Goal: Task Accomplishment & Management: Manage account settings

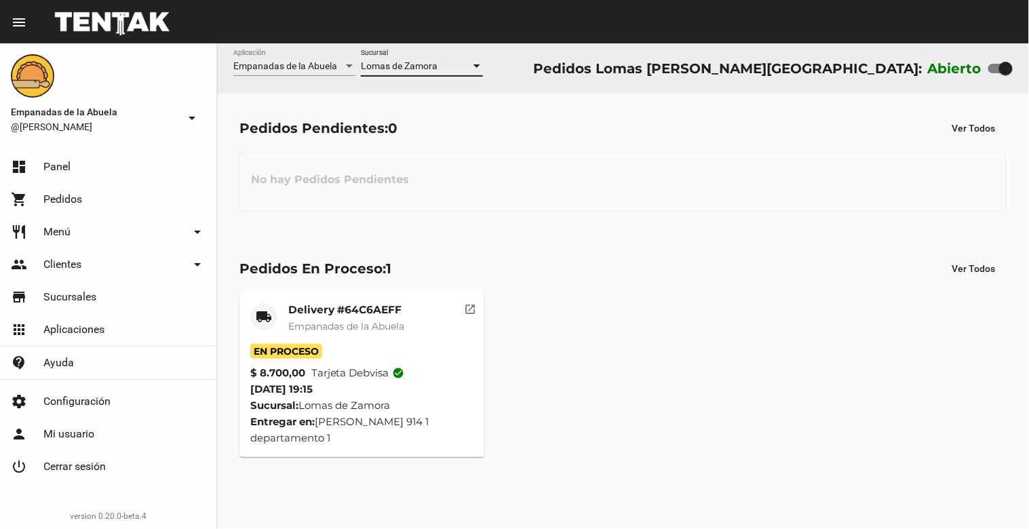
click at [385, 68] on span "Lomas de Zamora" at bounding box center [399, 65] width 77 height 11
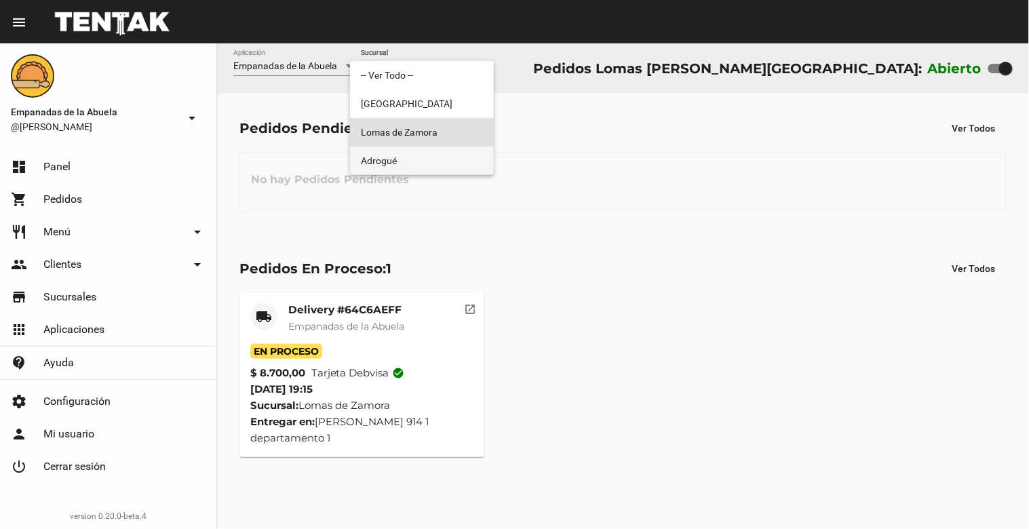
click at [386, 153] on span "Adrogué" at bounding box center [422, 160] width 122 height 28
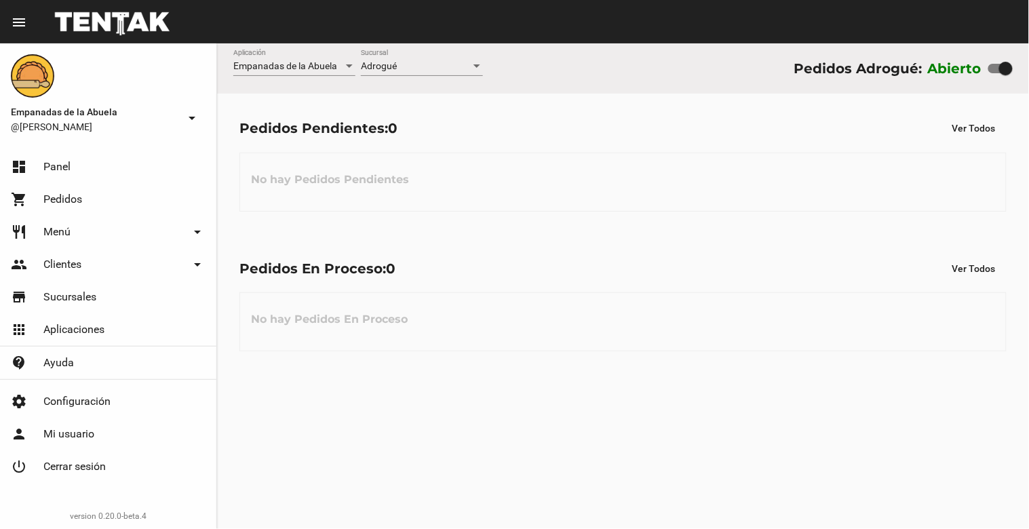
click at [407, 60] on div "Adrogué Sucursal" at bounding box center [422, 62] width 122 height 26
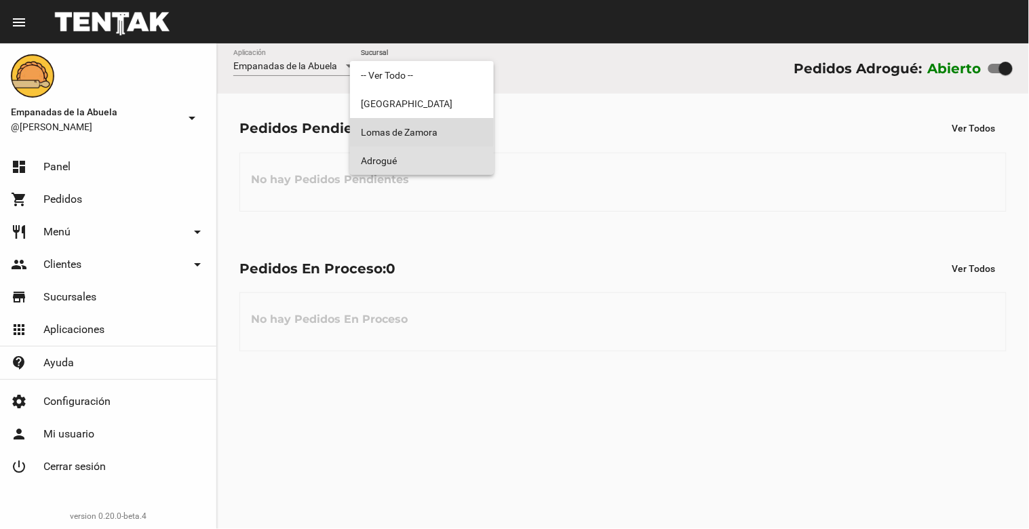
click at [408, 131] on span "Lomas de Zamora" at bounding box center [422, 132] width 122 height 28
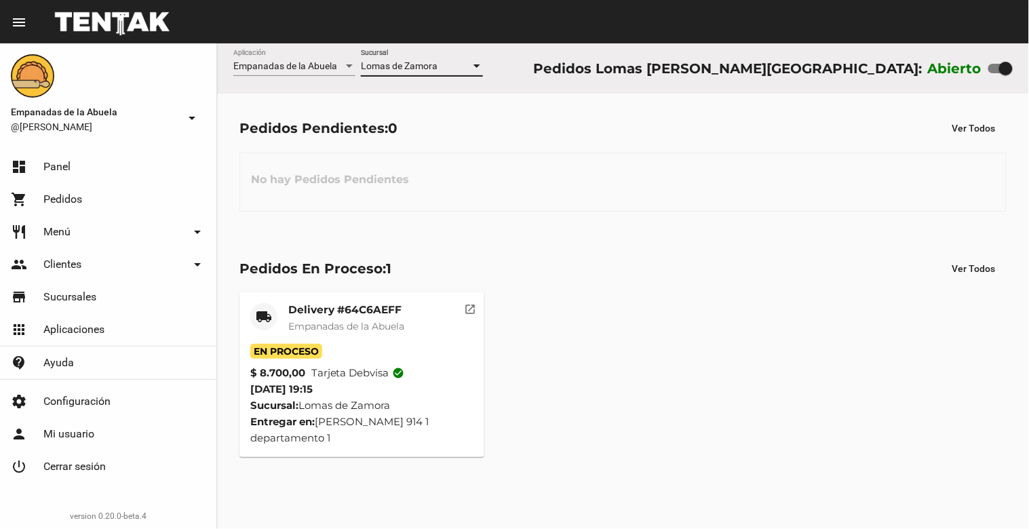
click at [301, 339] on div "Delivery #64C6AEFF Empanadas de la Abuela" at bounding box center [346, 323] width 116 height 41
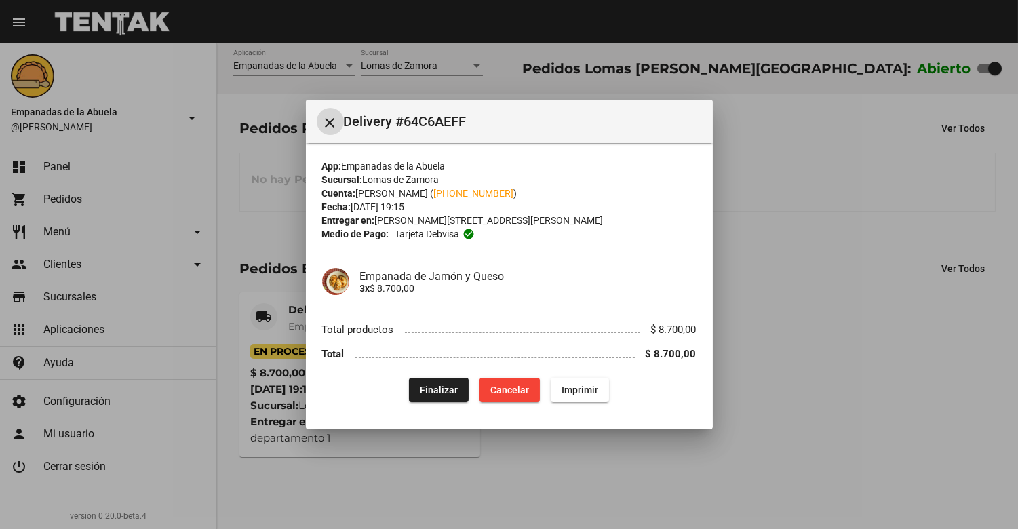
click at [435, 388] on span "Finalizar" at bounding box center [439, 389] width 38 height 11
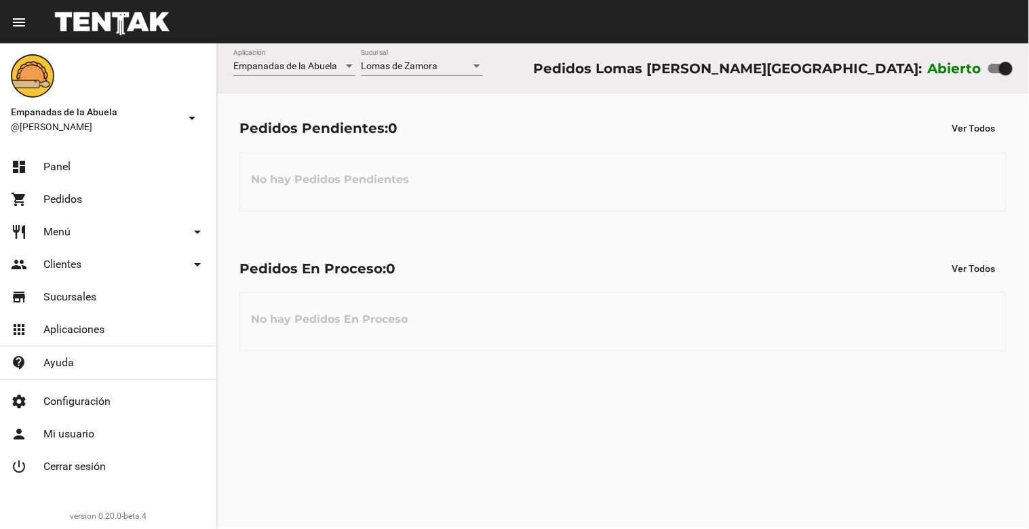
click at [389, 56] on div "Lomas [PERSON_NAME] Sucursal" at bounding box center [422, 62] width 122 height 26
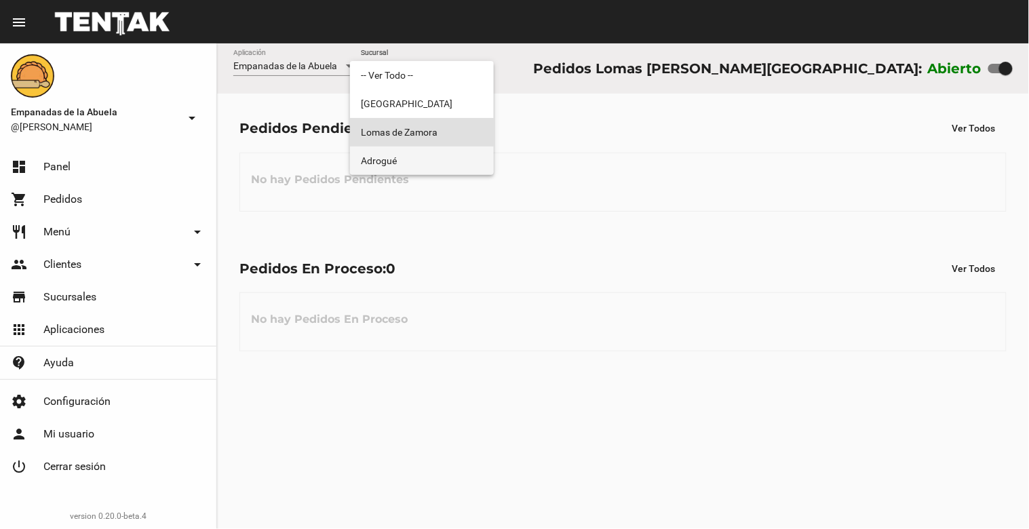
click at [382, 153] on span "Adrogué" at bounding box center [422, 160] width 122 height 28
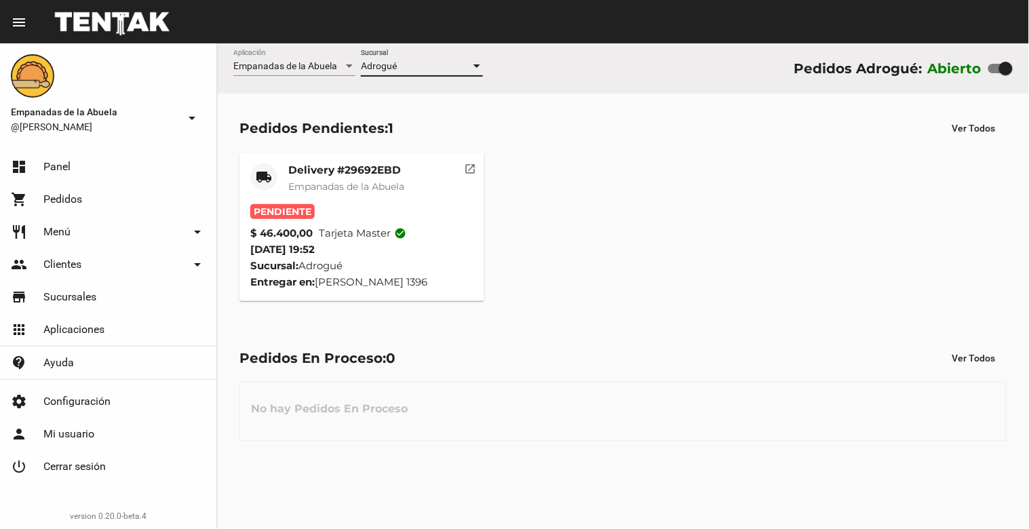
click at [410, 64] on div "Adrogué" at bounding box center [416, 66] width 110 height 11
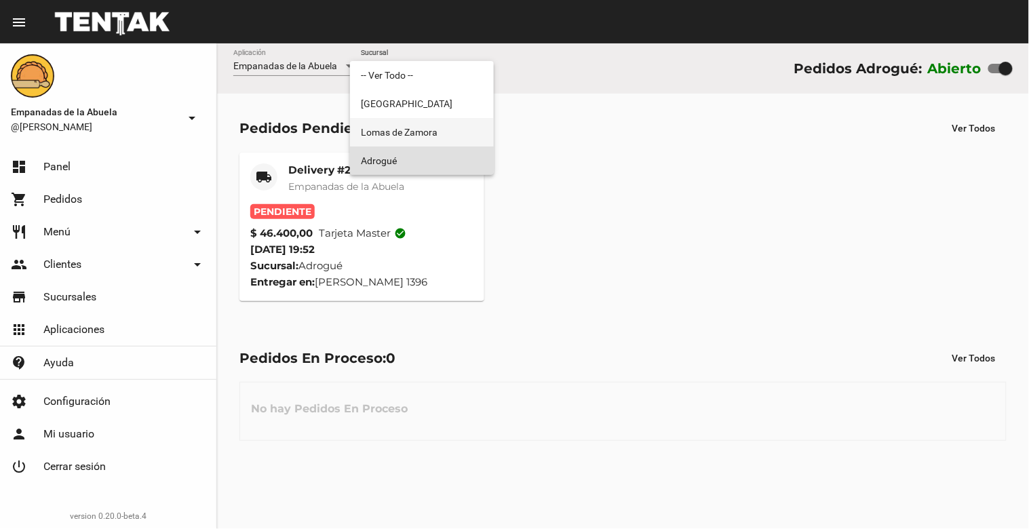
click at [410, 125] on span "Lomas de Zamora" at bounding box center [422, 132] width 122 height 28
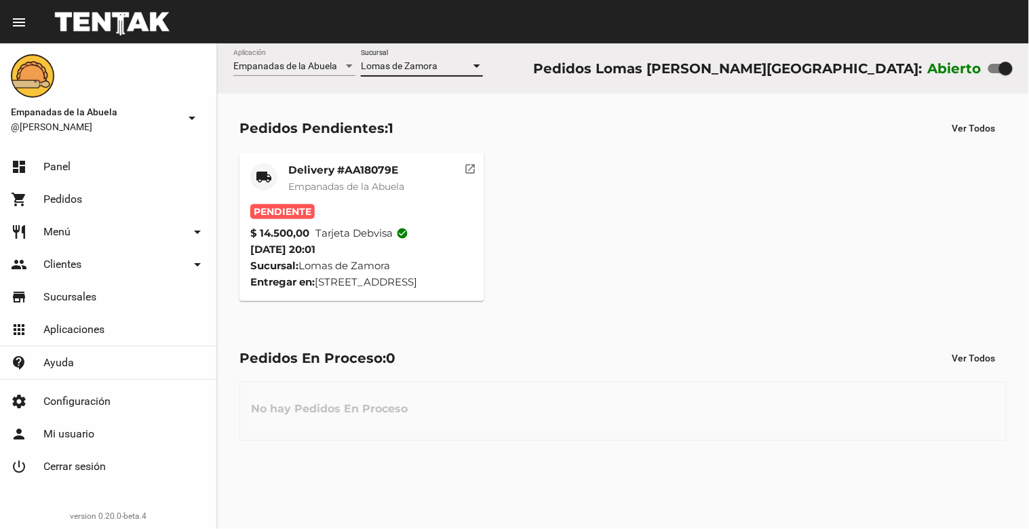
click at [353, 178] on div "Delivery #AA18079E Empanadas de la Abuela" at bounding box center [346, 183] width 116 height 41
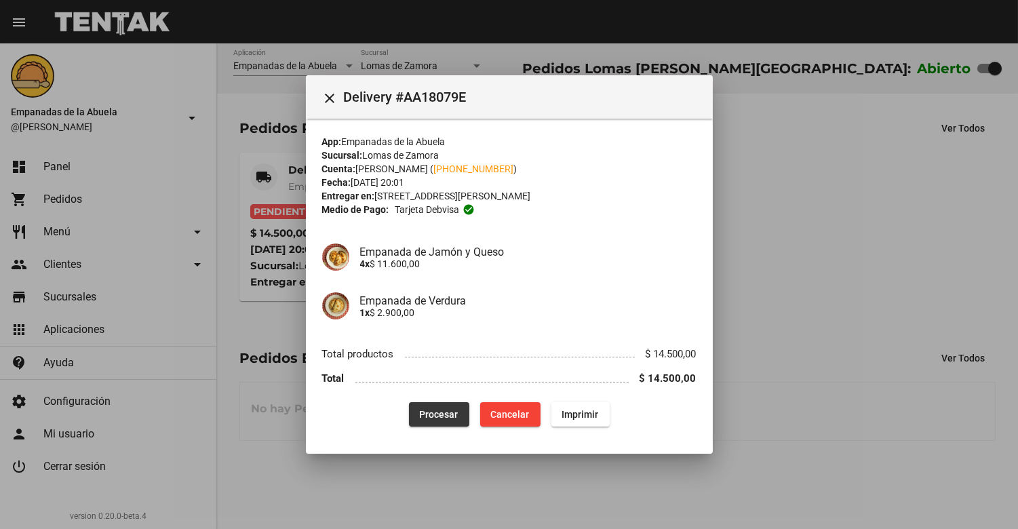
click at [422, 409] on span "Procesar" at bounding box center [439, 414] width 39 height 11
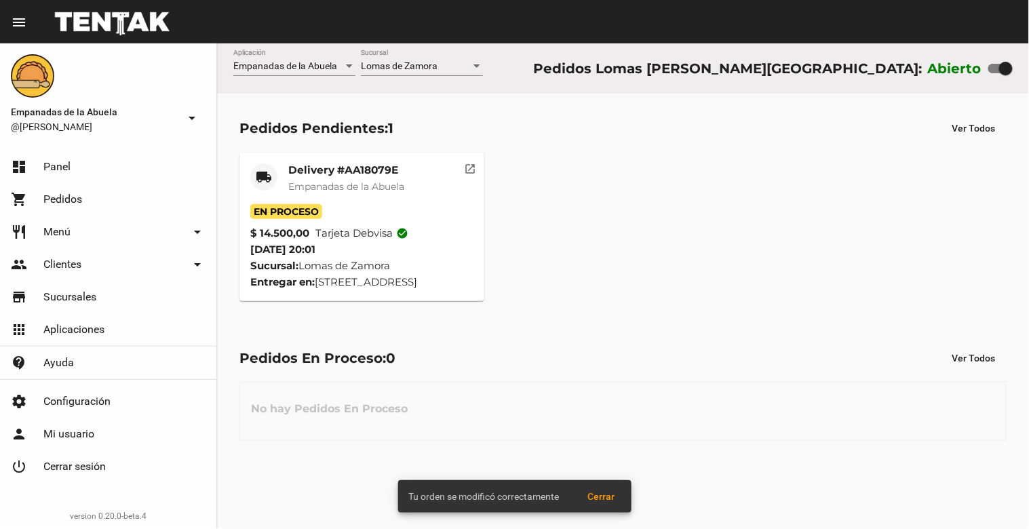
click at [322, 205] on span "En Proceso" at bounding box center [286, 211] width 72 height 15
click at [353, 182] on span "Empanadas de la Abuela" at bounding box center [346, 186] width 116 height 12
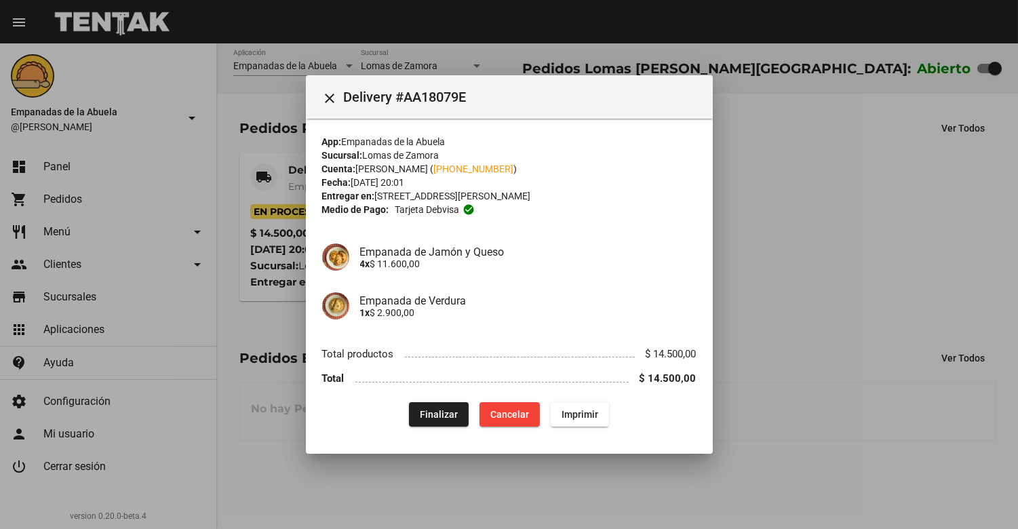
click at [563, 398] on div "App: Empanadas de la Abuela Sucursal: Lomas [PERSON_NAME] Cuenta: [PERSON_NAME]…" at bounding box center [509, 281] width 374 height 292
click at [567, 409] on span "Imprimir" at bounding box center [579, 414] width 37 height 11
click at [326, 91] on mat-icon "close" at bounding box center [330, 98] width 16 height 16
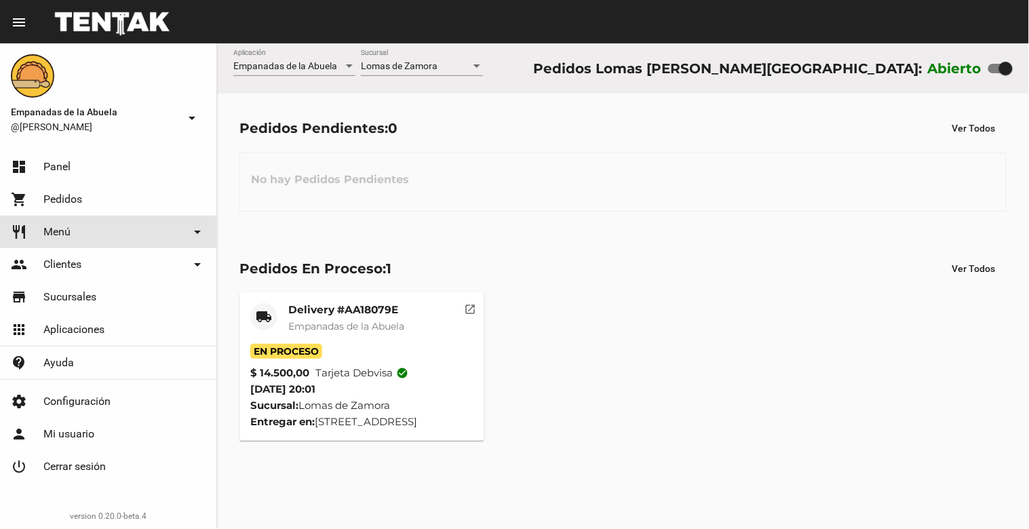
click at [66, 228] on span "Menú" at bounding box center [56, 232] width 27 height 14
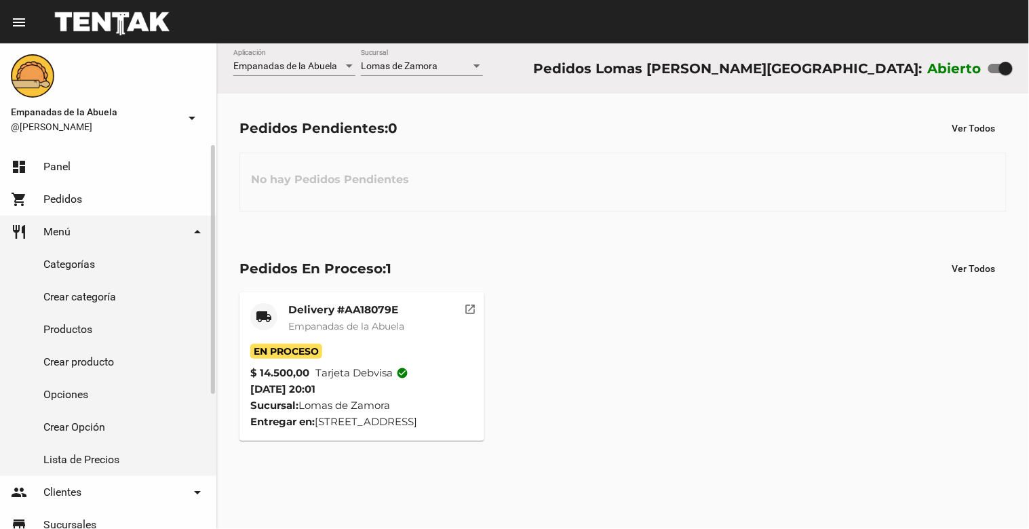
click at [62, 329] on link "Productos" at bounding box center [108, 329] width 216 height 33
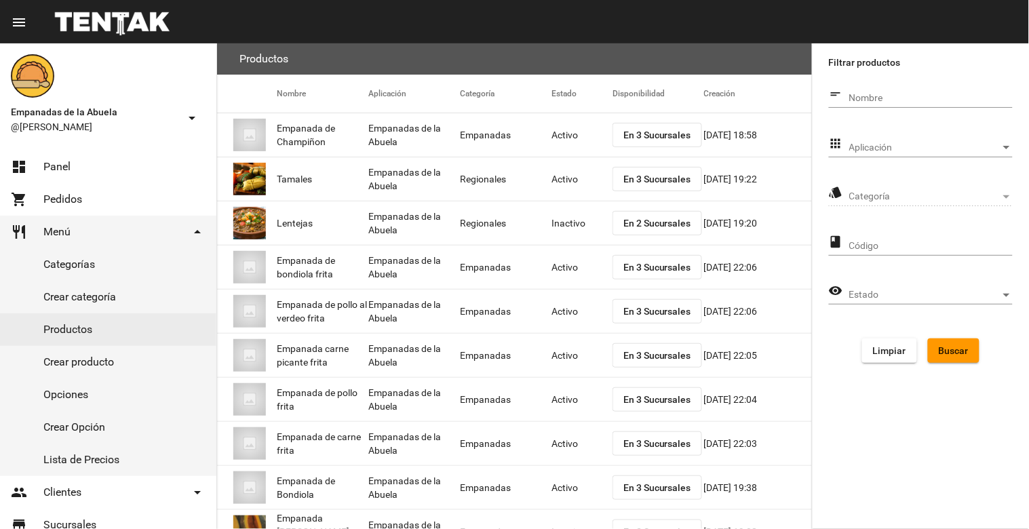
click at [987, 140] on div "Aplicación Aplicación" at bounding box center [930, 144] width 163 height 26
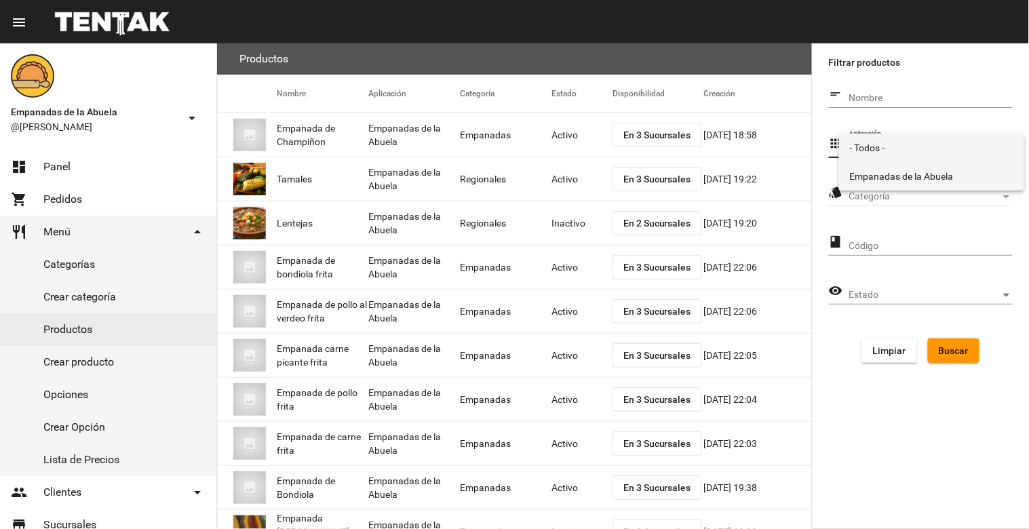
click at [963, 170] on span "Empanadas de la Abuela" at bounding box center [931, 176] width 163 height 28
click at [967, 186] on div "Categoría Categoría" at bounding box center [930, 193] width 163 height 26
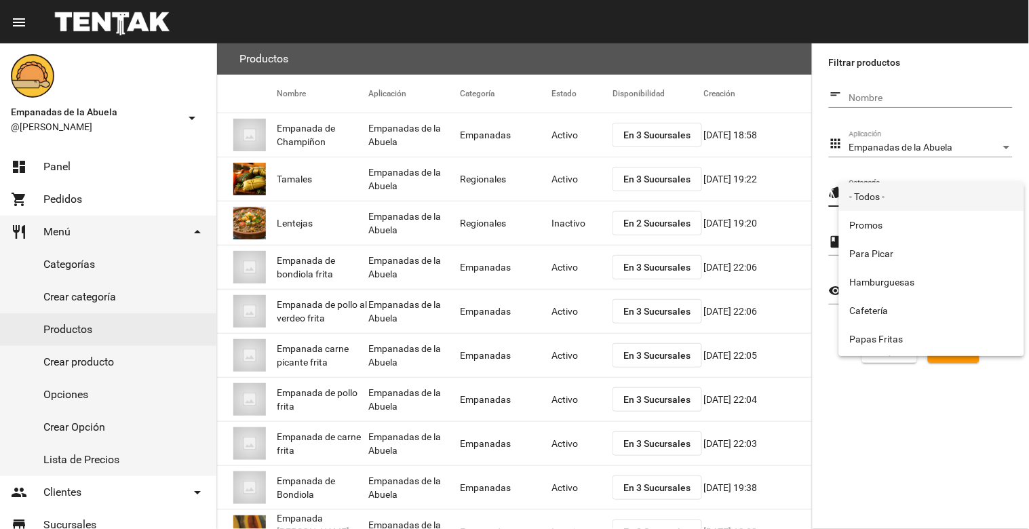
scroll to position [225, 0]
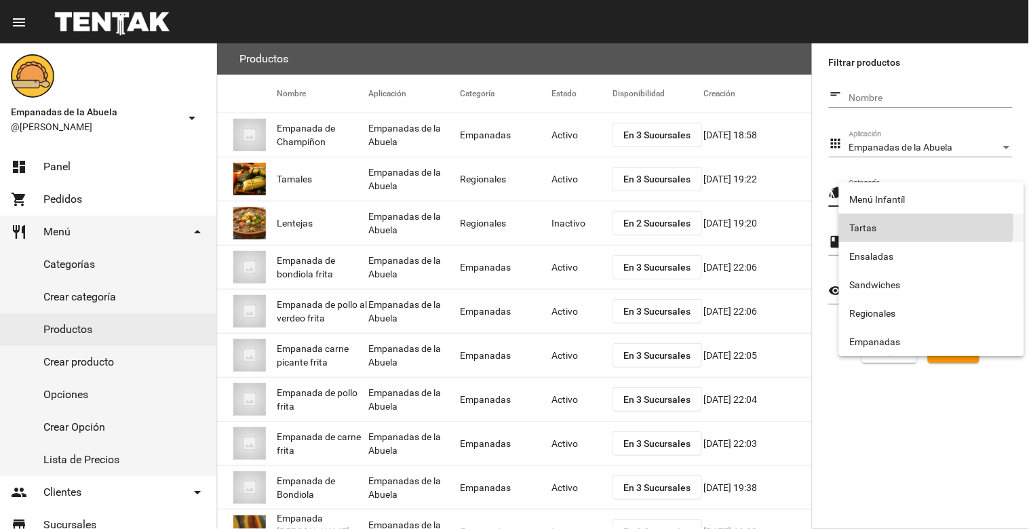
click at [884, 225] on span "Tartas" at bounding box center [931, 228] width 163 height 28
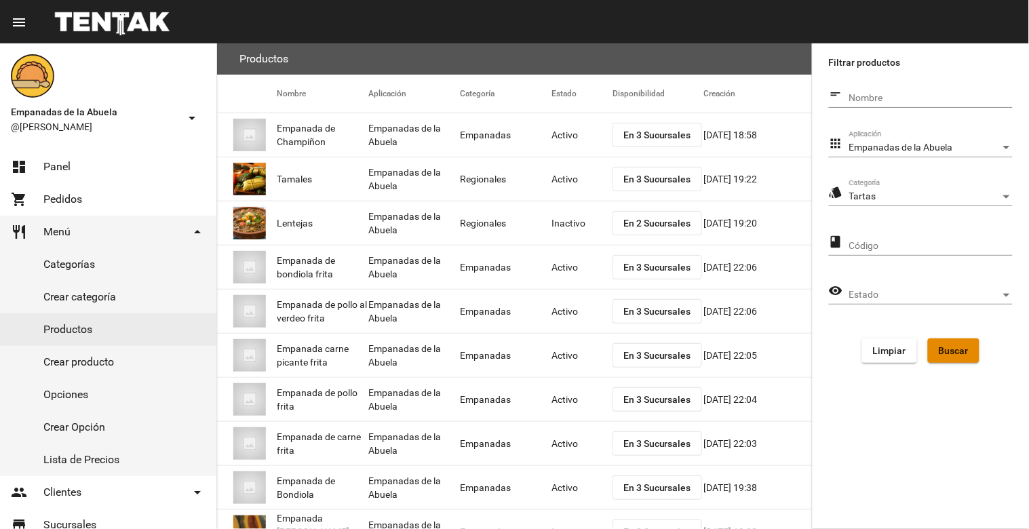
click at [948, 351] on span "Buscar" at bounding box center [953, 350] width 30 height 11
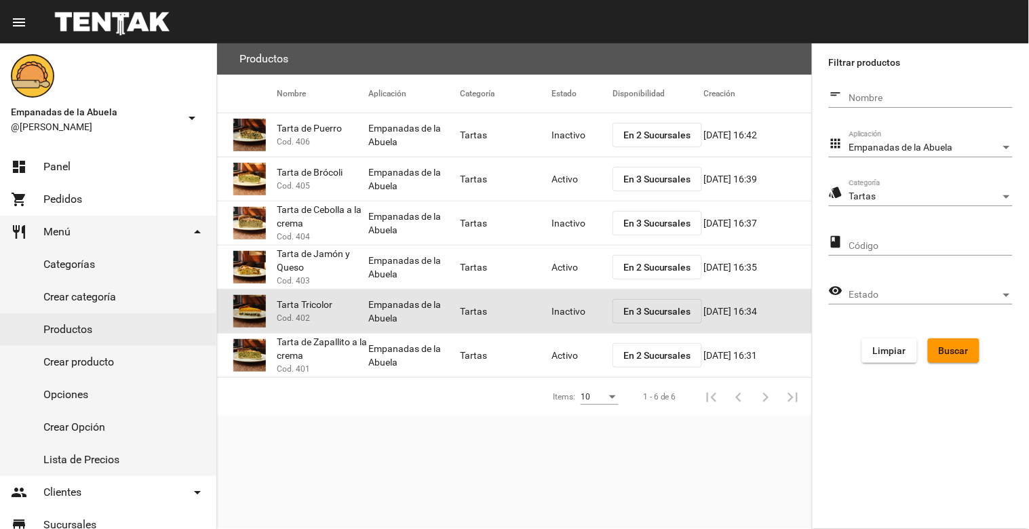
click at [552, 309] on mat-cell "Inactivo" at bounding box center [581, 311] width 61 height 43
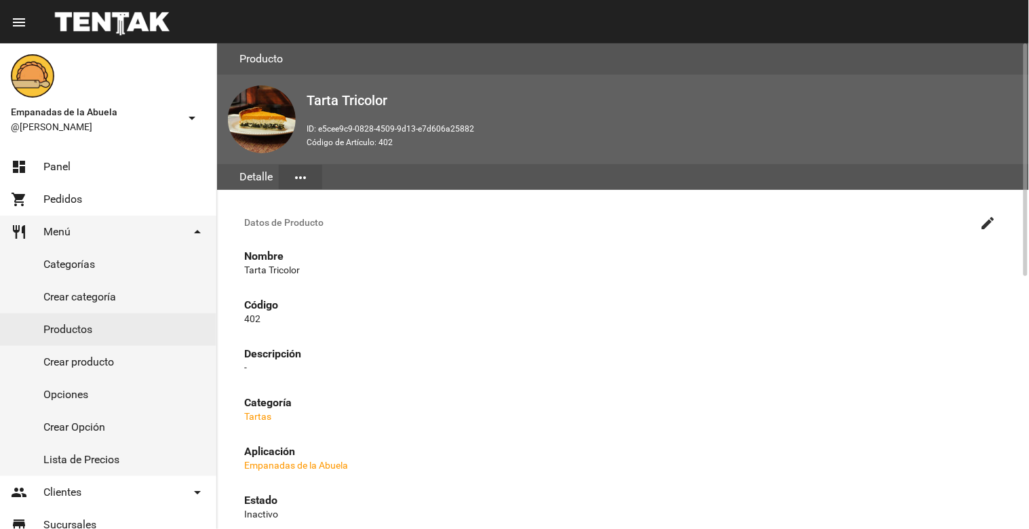
click at [984, 215] on mat-icon "create" at bounding box center [988, 223] width 16 height 16
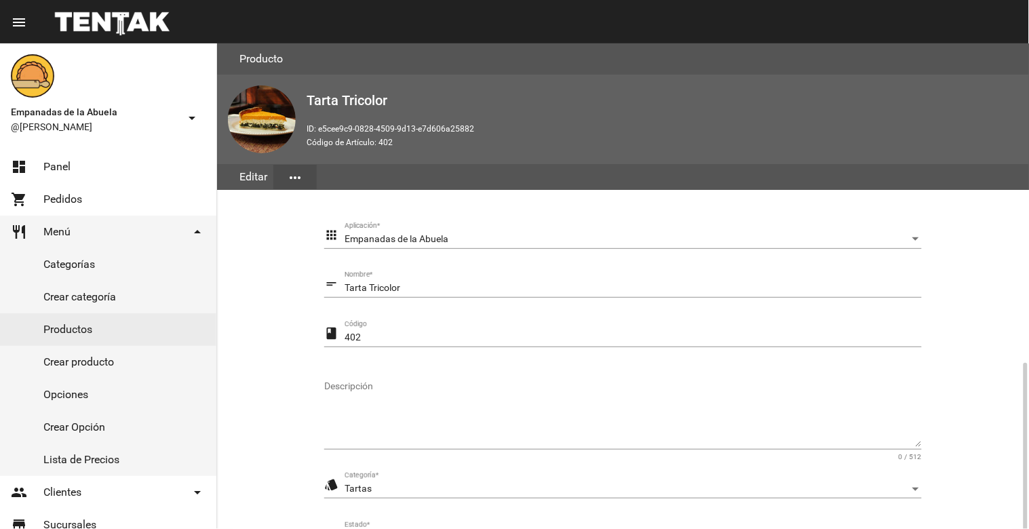
scroll to position [185, 0]
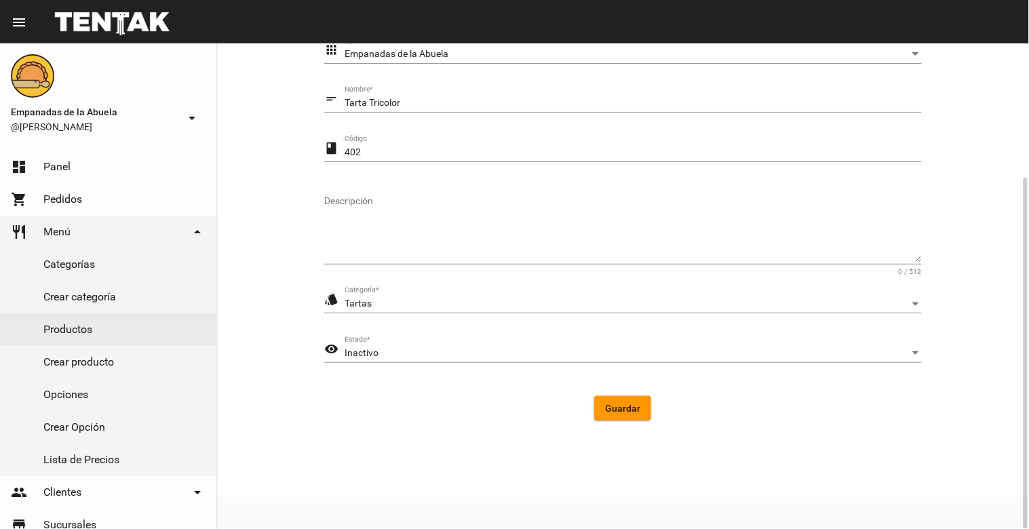
click at [527, 353] on div "Inactivo" at bounding box center [626, 353] width 565 height 11
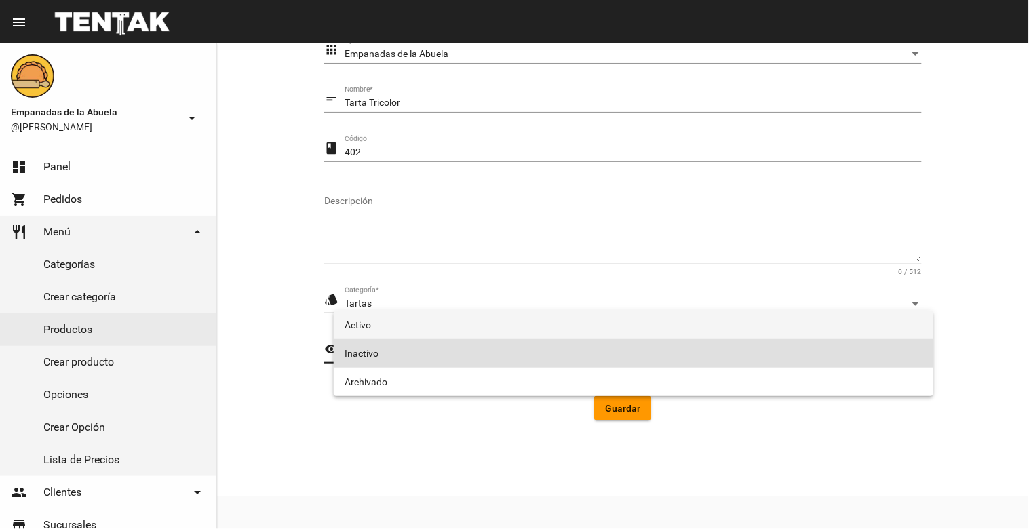
click at [462, 323] on span "Activo" at bounding box center [633, 325] width 578 height 28
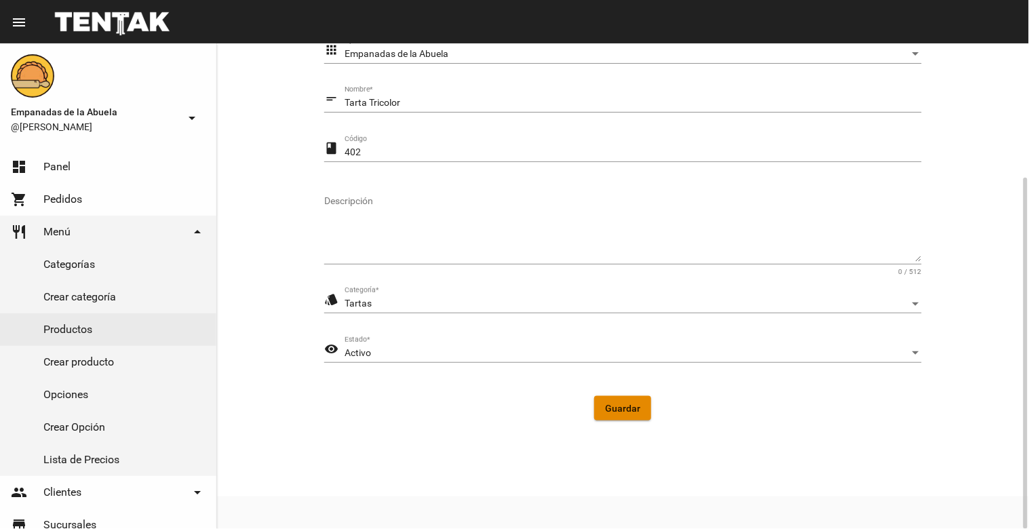
click at [626, 408] on span "Guardar" at bounding box center [622, 408] width 35 height 11
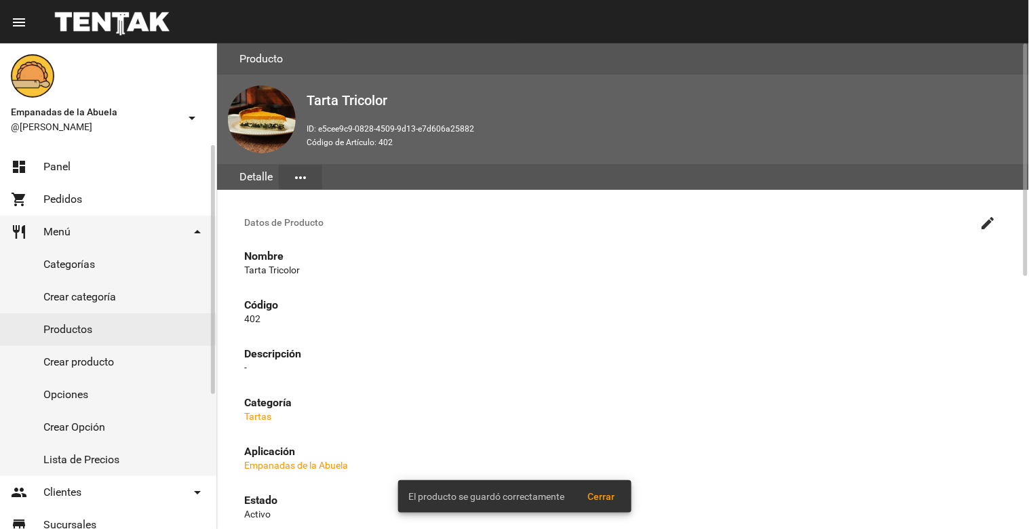
click at [22, 335] on link "Productos" at bounding box center [108, 329] width 216 height 33
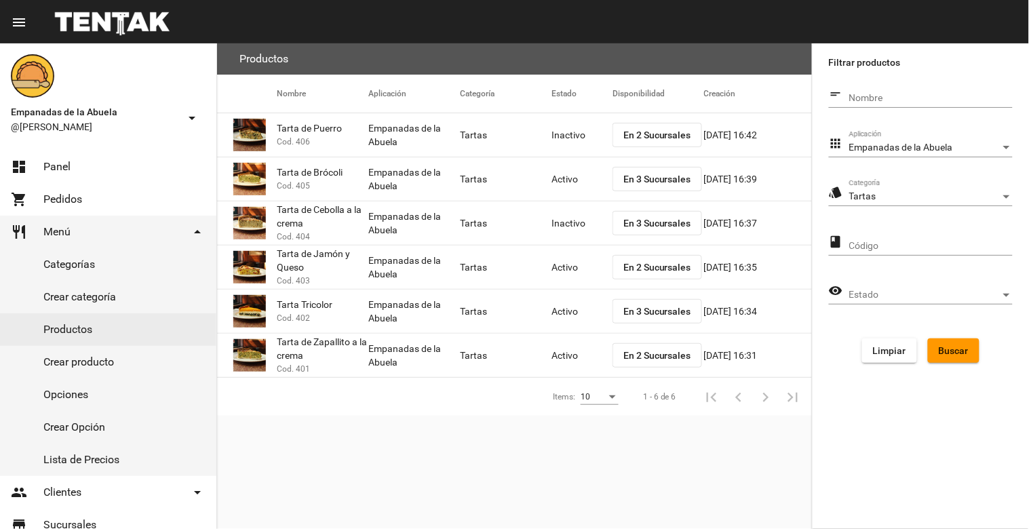
click at [647, 277] on button "En 2 Sucursales" at bounding box center [656, 267] width 89 height 24
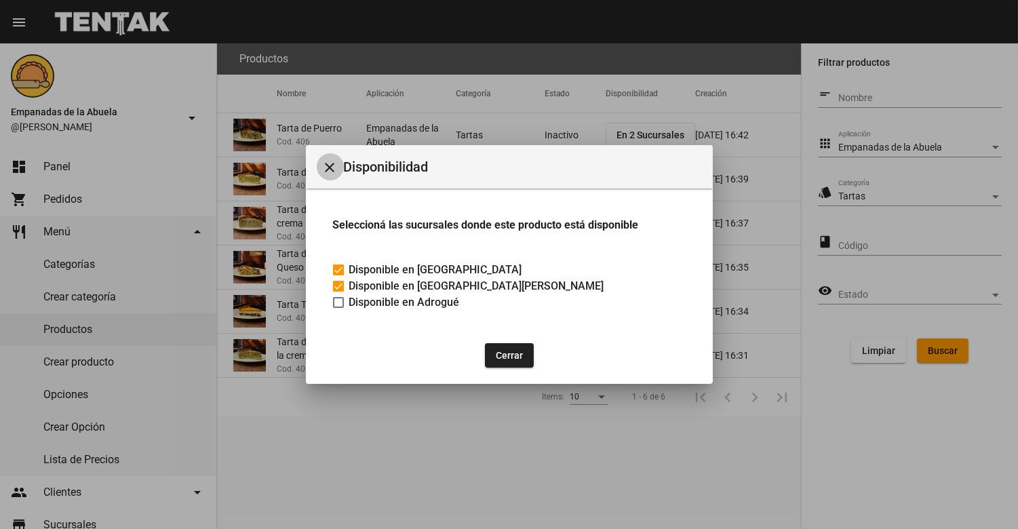
click at [326, 157] on button "close" at bounding box center [330, 166] width 27 height 27
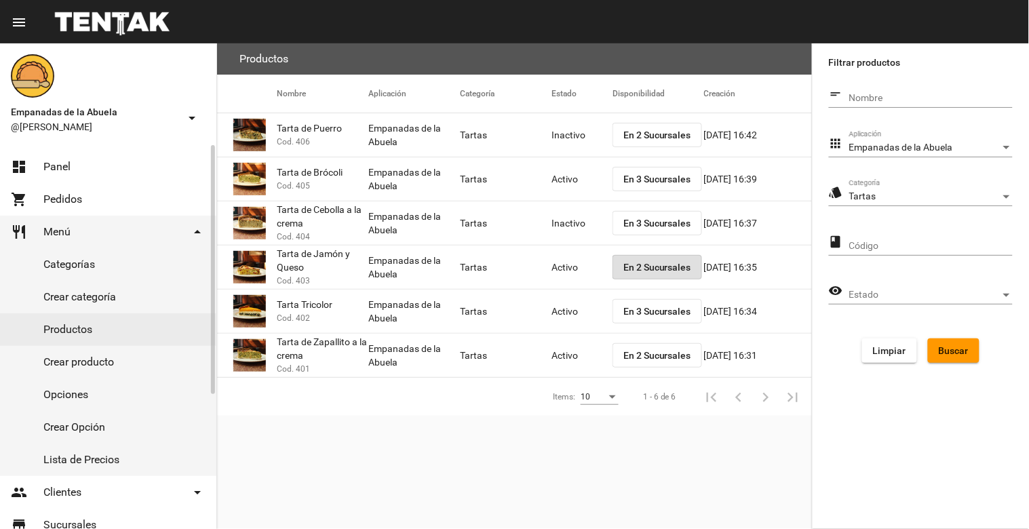
click at [62, 153] on link "dashboard Panel" at bounding box center [108, 167] width 216 height 33
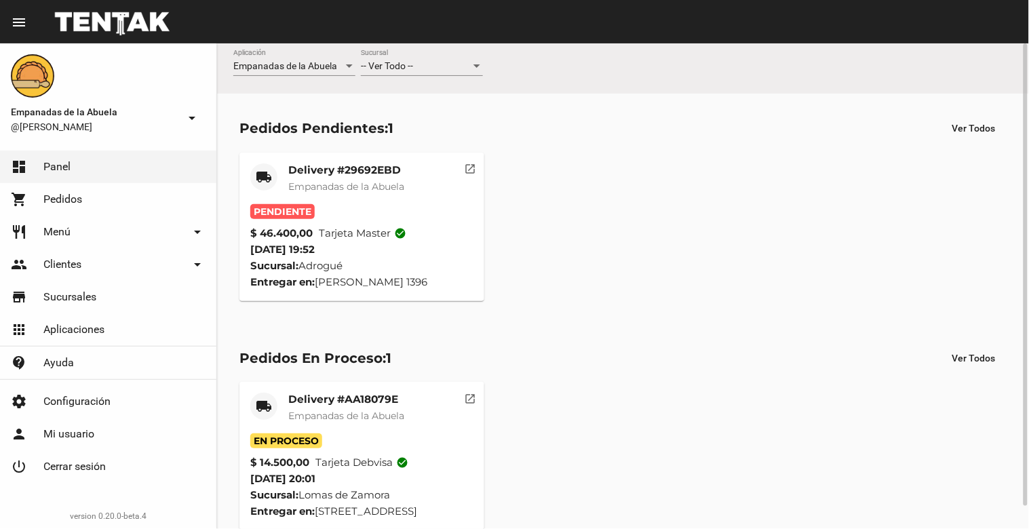
click at [441, 66] on div "-- Ver Todo --" at bounding box center [416, 66] width 110 height 11
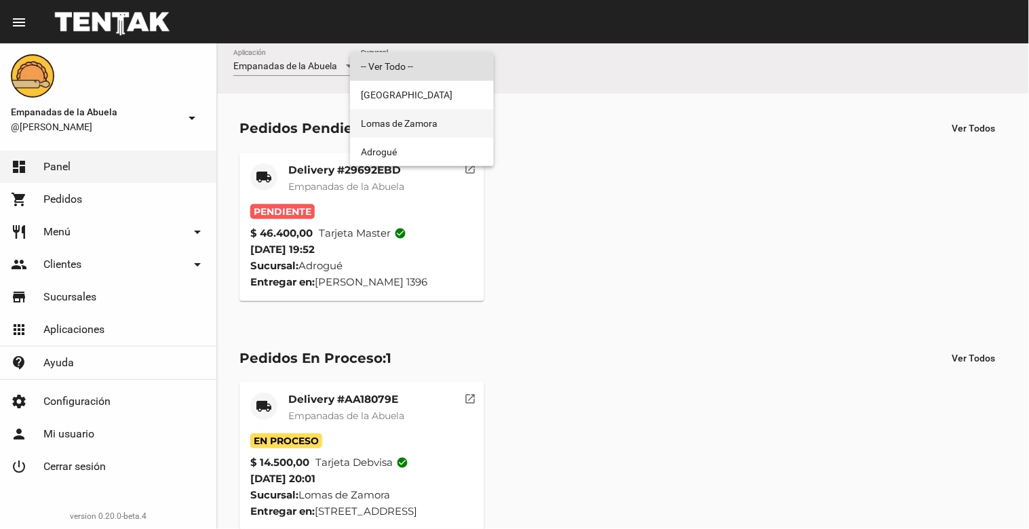
click at [442, 117] on span "Lomas de Zamora" at bounding box center [422, 123] width 122 height 28
